Goal: Information Seeking & Learning: Learn about a topic

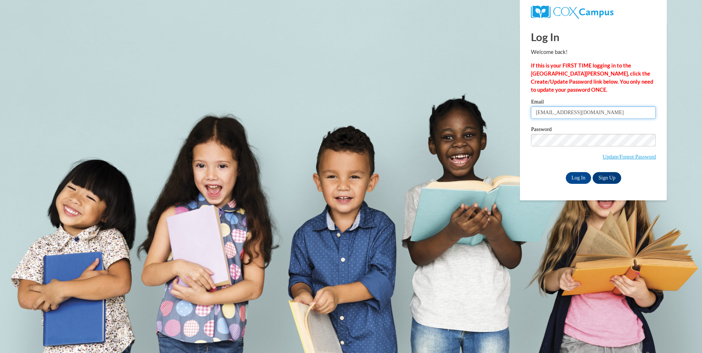
click at [635, 112] on input "patriciajefferson65@yahoo.com" at bounding box center [593, 112] width 125 height 12
click at [616, 113] on input "patriciajefferson65@yahoo.com" at bounding box center [593, 112] width 125 height 12
type input "p"
click at [577, 112] on input "Email" at bounding box center [593, 112] width 125 height 12
type input "Muggyoung@yahoo.com"
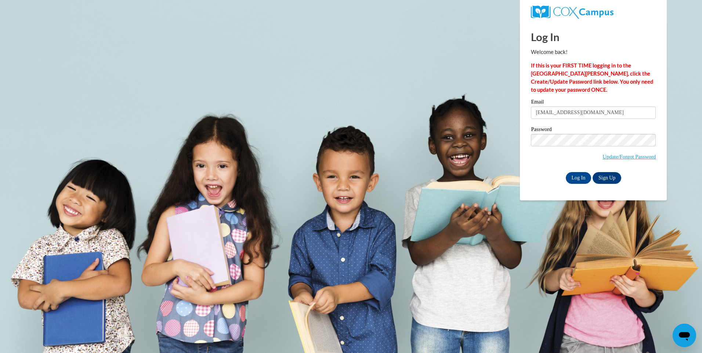
click at [698, 129] on body "Log In Welcome back! If this is your FIRST TIME logging in to the NEW Cox Campu…" at bounding box center [351, 176] width 702 height 353
click at [573, 179] on input "Log In" at bounding box center [579, 178] width 26 height 12
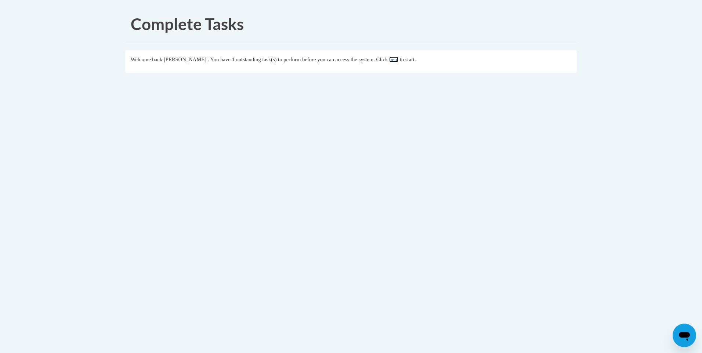
click at [398, 58] on link "here" at bounding box center [393, 60] width 9 height 6
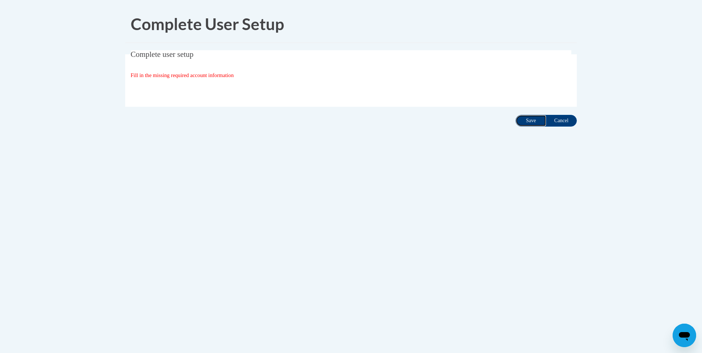
click at [527, 120] on input "Save" at bounding box center [530, 121] width 31 height 12
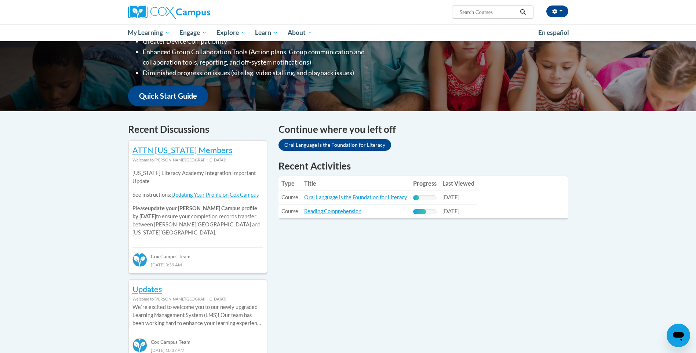
scroll to position [147, 0]
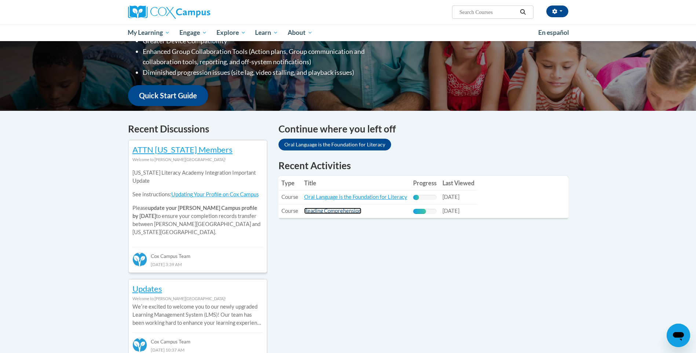
click at [338, 211] on link "Reading Comprehension" at bounding box center [332, 211] width 57 height 6
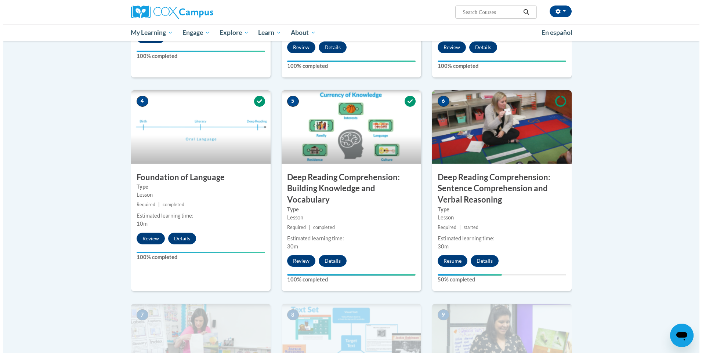
scroll to position [294, 0]
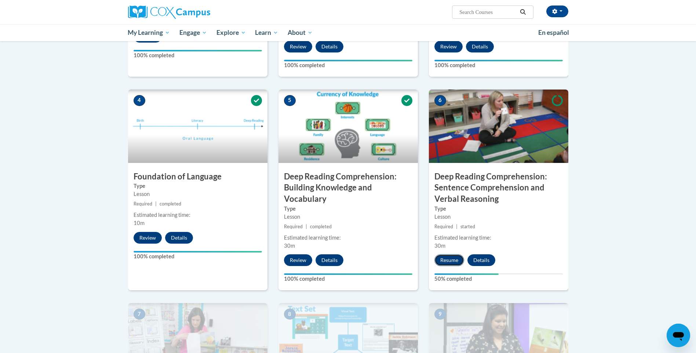
click at [449, 259] on button "Resume" at bounding box center [450, 260] width 30 height 12
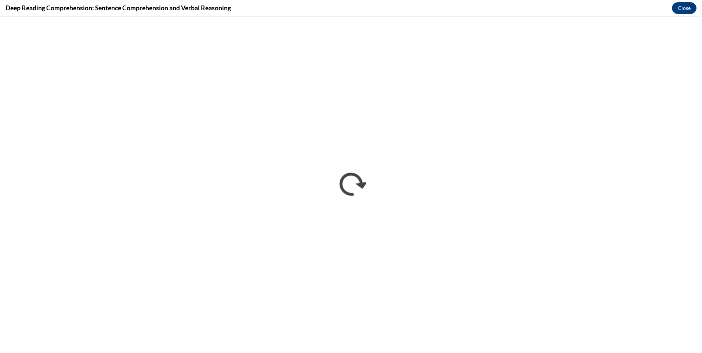
scroll to position [0, 0]
